Goal: Find specific page/section: Find specific page/section

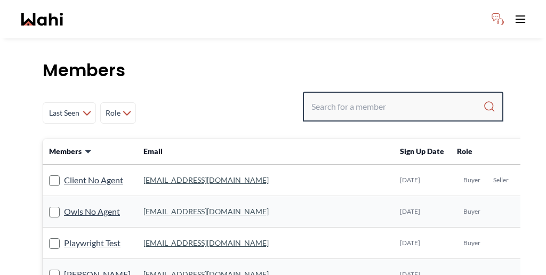
click at [387, 97] on input "Search input" at bounding box center [398, 106] width 172 height 19
paste input "Saurav"
type input "Saurav"
click at [397, 97] on input "Search input" at bounding box center [398, 106] width 172 height 19
paste input "20 Bruyeres Mews"
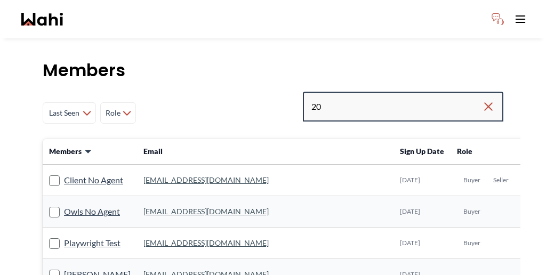
type input "2"
paste input "Sourav Singh"
type input "Sourav Singh"
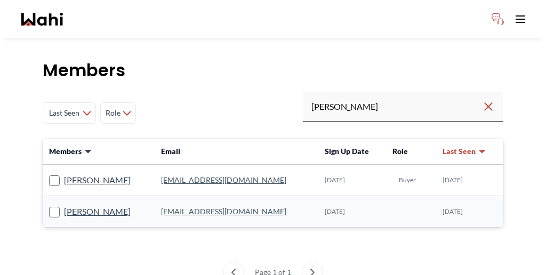
click at [70, 173] on label "Sourav Singh" at bounding box center [90, 180] width 82 height 14
click at [49, 173] on input "Sourav Singh" at bounding box center [49, 176] width 0 height 7
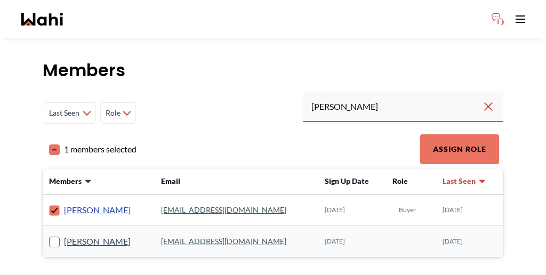
click at [76, 203] on link "Sourav Singh" at bounding box center [97, 210] width 67 height 14
